Goal: Check status: Check status

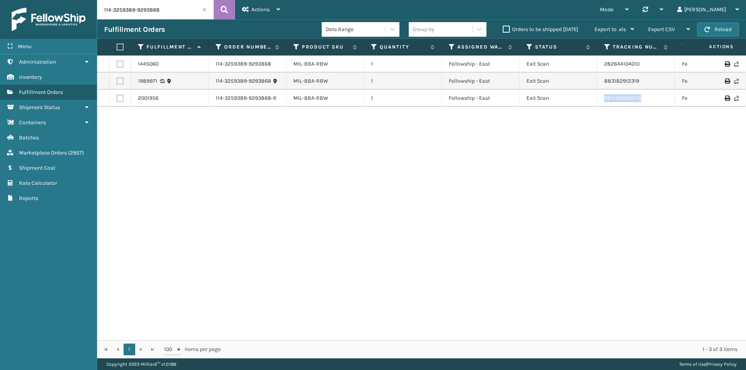
drag, startPoint x: 649, startPoint y: 100, endPoint x: 599, endPoint y: 101, distance: 50.1
click at [599, 101] on td "883328956176" at bounding box center [636, 98] width 78 height 17
copy link "883328956176"
click at [156, 19] on input "114-3259389-9293868" at bounding box center [155, 9] width 116 height 19
paste input "1-1124593-5166632"
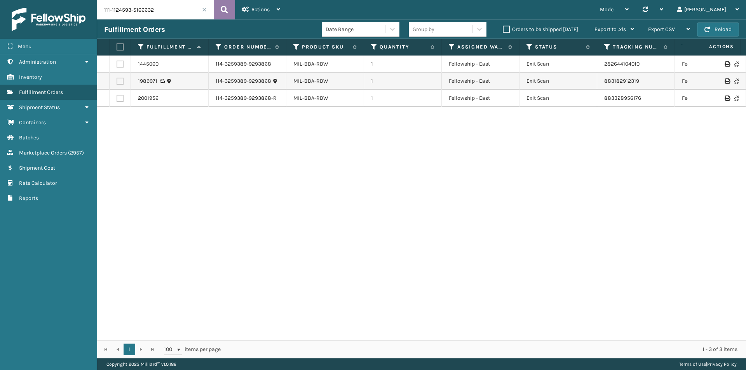
click at [230, 2] on button at bounding box center [224, 9] width 21 height 19
drag, startPoint x: 663, startPoint y: 98, endPoint x: 578, endPoint y: 104, distance: 85.6
click at [578, 104] on tr "2030732 111-1124593-5166632-R MIL-CFB-DL 1 TFM Exit Scan 883723166119 FedEx Hom…" at bounding box center [531, 98] width 869 height 17
copy tr "883723166119"
click at [167, 17] on input "111-1124593-5166632" at bounding box center [155, 9] width 116 height 19
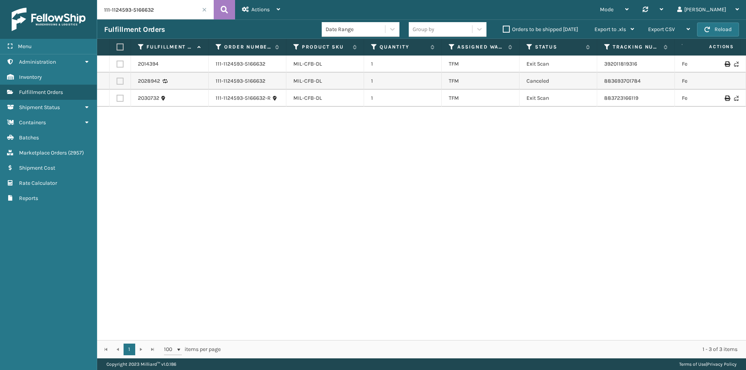
paste input "2-0731362-1497068"
type input "112-0731362-1497068"
click at [220, 14] on button at bounding box center [224, 9] width 21 height 19
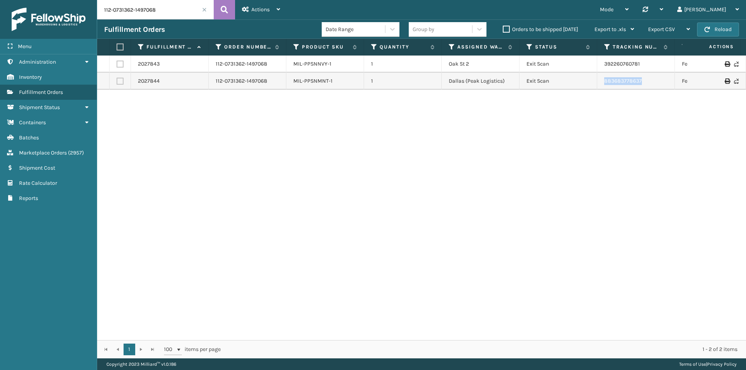
drag, startPoint x: 654, startPoint y: 84, endPoint x: 601, endPoint y: 85, distance: 52.8
click at [601, 85] on td "883683778637" at bounding box center [636, 81] width 78 height 17
copy link "883683778637"
